Goal: Information Seeking & Learning: Find specific fact

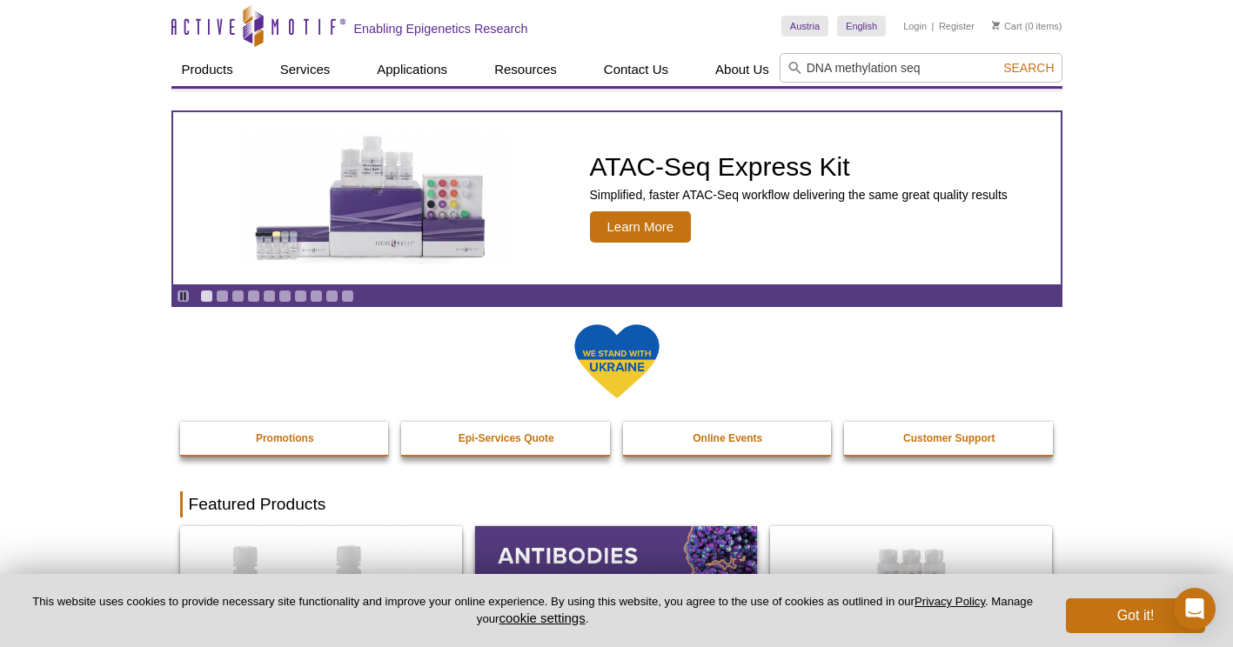
type input "DNA methylation seq"
click at [998, 60] on button "Search" at bounding box center [1028, 68] width 61 height 16
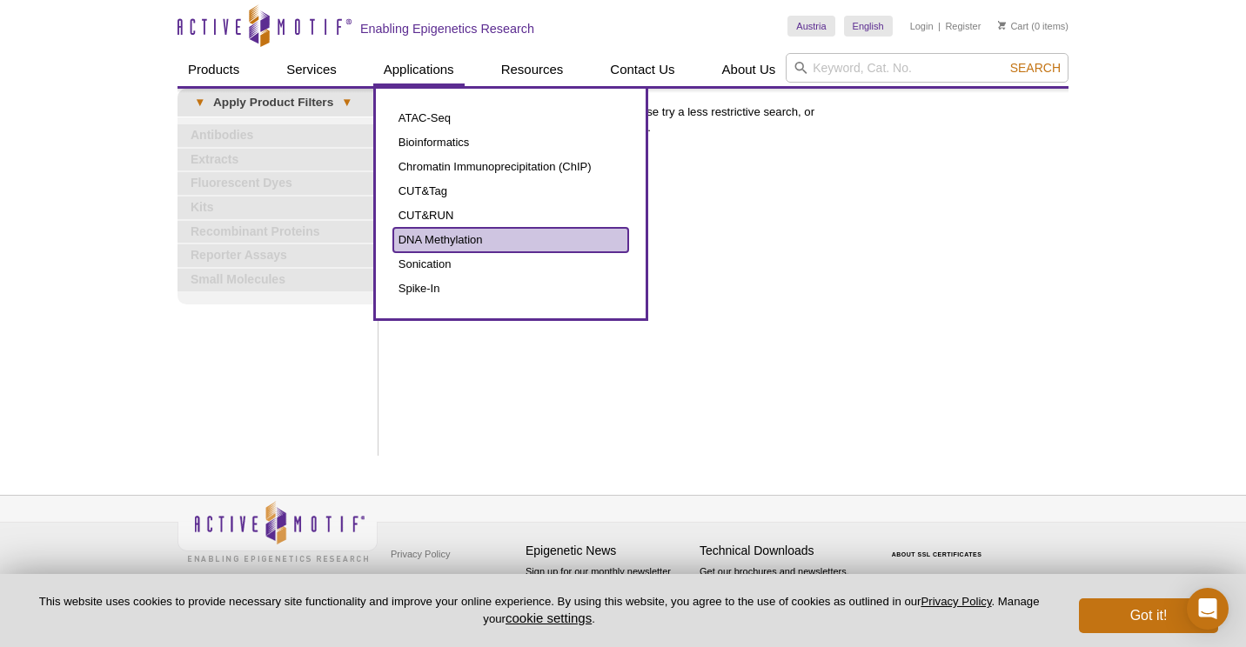
click at [436, 237] on link "DNA Methylation" at bounding box center [510, 240] width 235 height 24
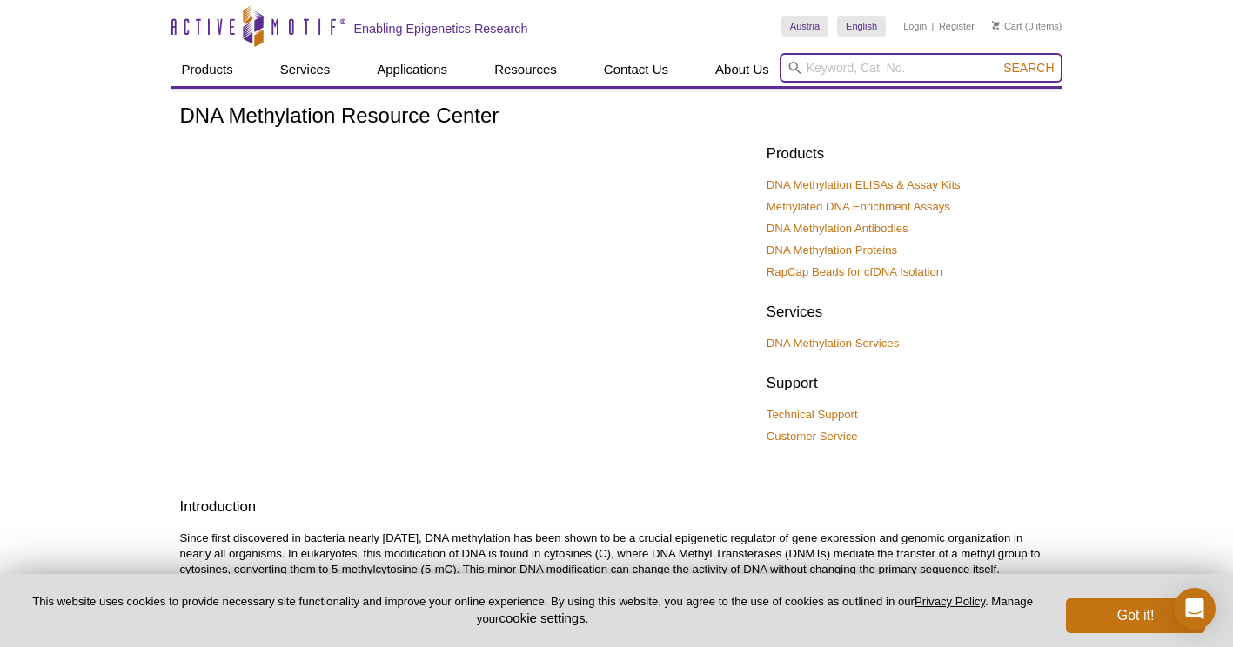
click at [822, 75] on input "search" at bounding box center [921, 68] width 283 height 30
type input "Bisultife"
click at [998, 60] on button "Search" at bounding box center [1028, 68] width 61 height 16
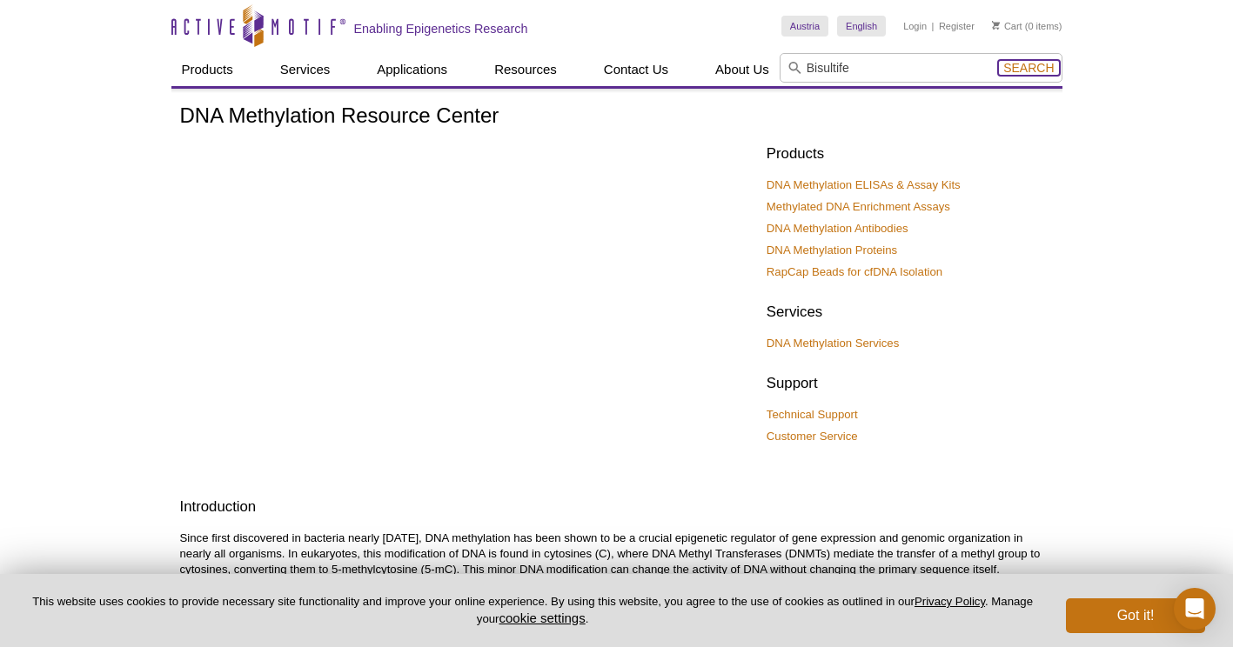
click at [1039, 64] on span "Search" at bounding box center [1028, 68] width 50 height 14
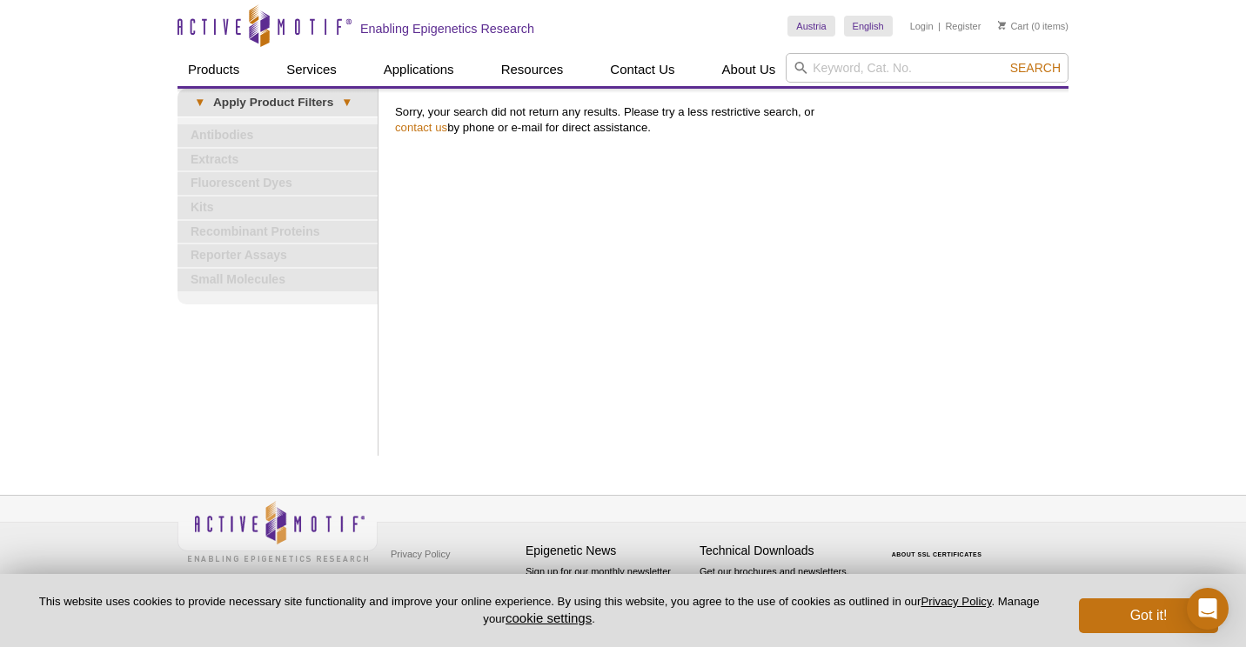
click at [900, 290] on div "Print Results Sorry, your search did not return any results. Please try a less …" at bounding box center [727, 272] width 682 height 367
